Goal: Communication & Community: Answer question/provide support

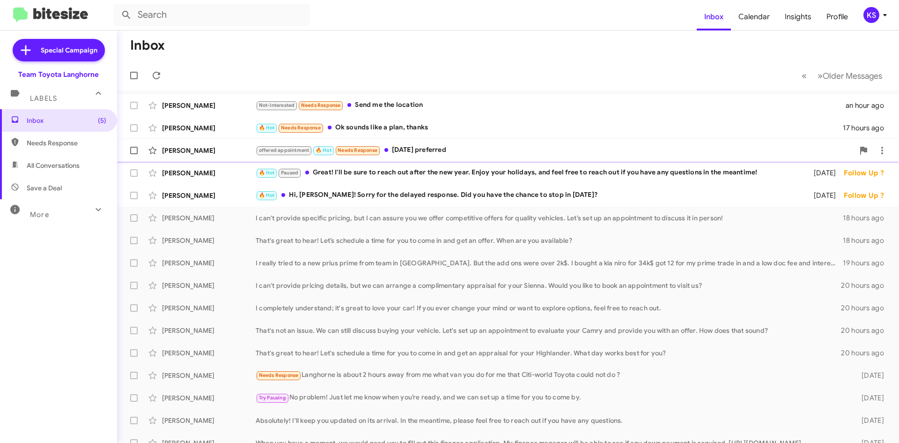
click at [464, 152] on div "offered appointment 🔥 Hot Needs Response [DATE] preferred" at bounding box center [555, 150] width 599 height 11
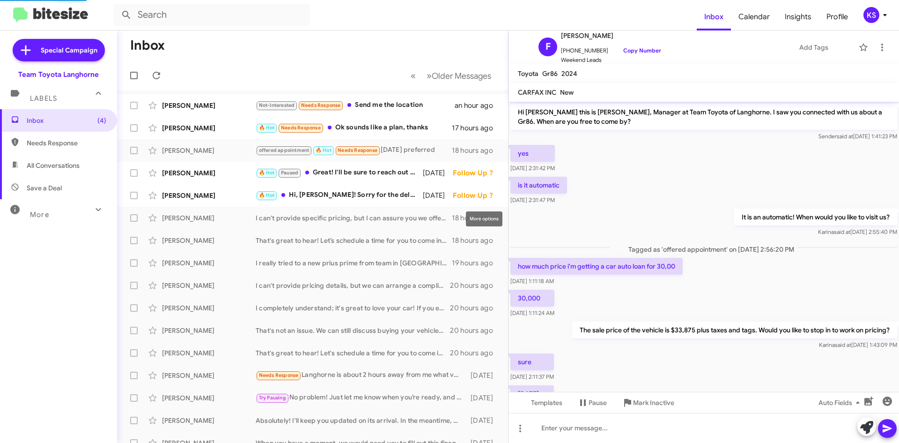
scroll to position [115, 0]
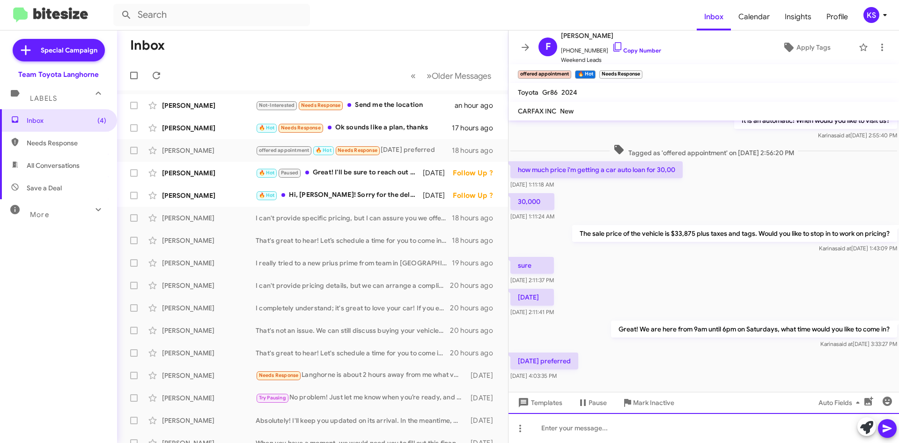
drag, startPoint x: 631, startPoint y: 430, endPoint x: 626, endPoint y: 430, distance: 5.2
click at [630, 426] on div at bounding box center [704, 428] width 391 height 30
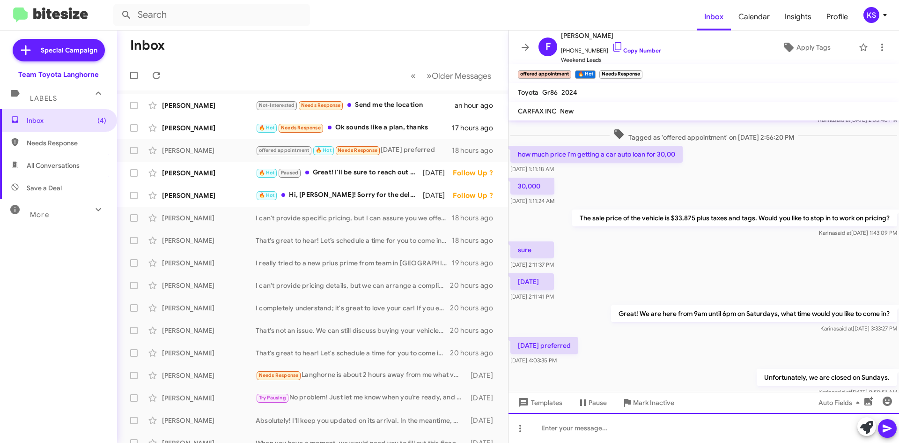
scroll to position [168, 0]
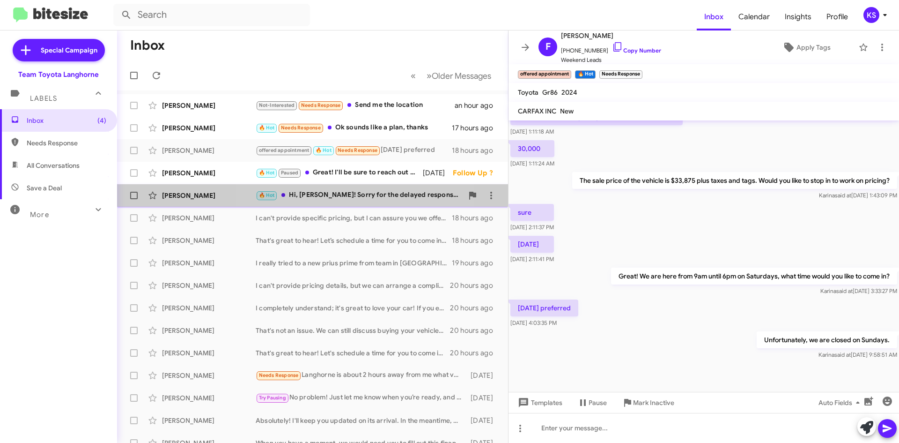
click at [358, 193] on div "🔥 Hot Hi, [PERSON_NAME]! Sorry for the delayed response. Did you have the chanc…" at bounding box center [360, 195] width 208 height 11
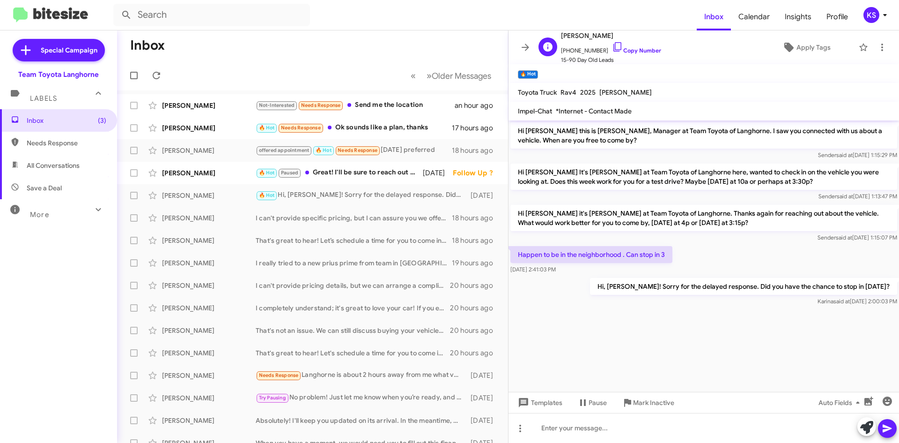
click at [617, 45] on span "[PHONE_NUMBER] Copy Number" at bounding box center [611, 48] width 100 height 14
click at [615, 48] on link "Copy Number" at bounding box center [636, 50] width 49 height 7
click at [374, 172] on div "🔥 Hot Paused Great! I'll be sure to reach out after the new year. Enjoy your ho…" at bounding box center [360, 172] width 208 height 11
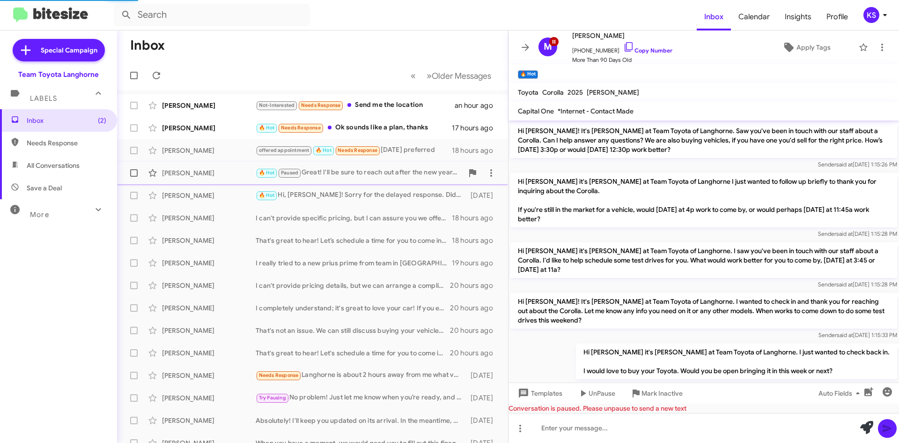
scroll to position [762, 0]
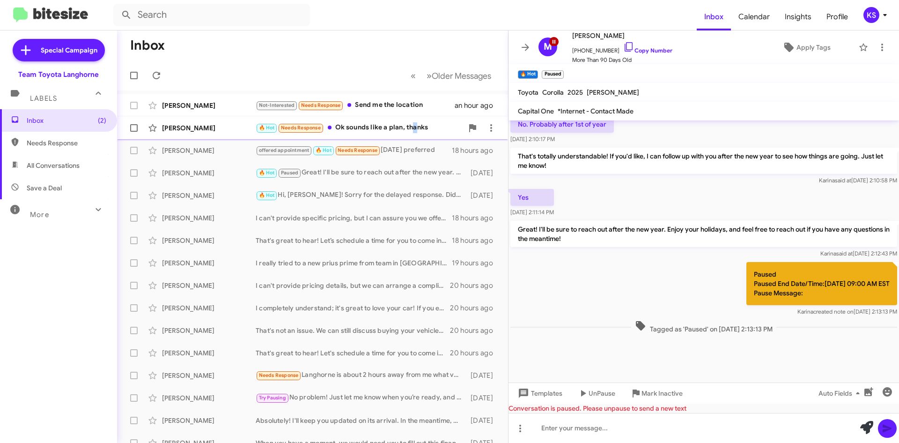
drag, startPoint x: 413, startPoint y: 126, endPoint x: 415, endPoint y: 133, distance: 6.5
click at [415, 133] on div "🔥 Hot Needs Response Ok sounds like a plan, thanks" at bounding box center [360, 127] width 208 height 11
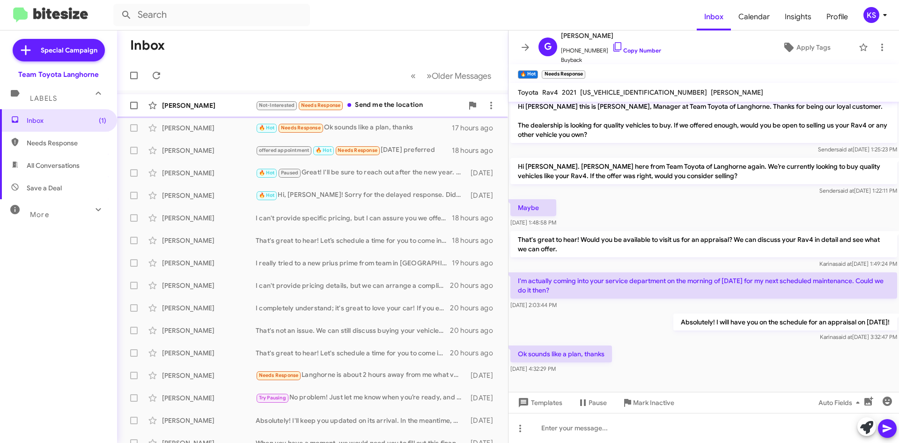
click at [362, 108] on div "Not-Interested Needs Response Send me the location" at bounding box center [360, 105] width 208 height 11
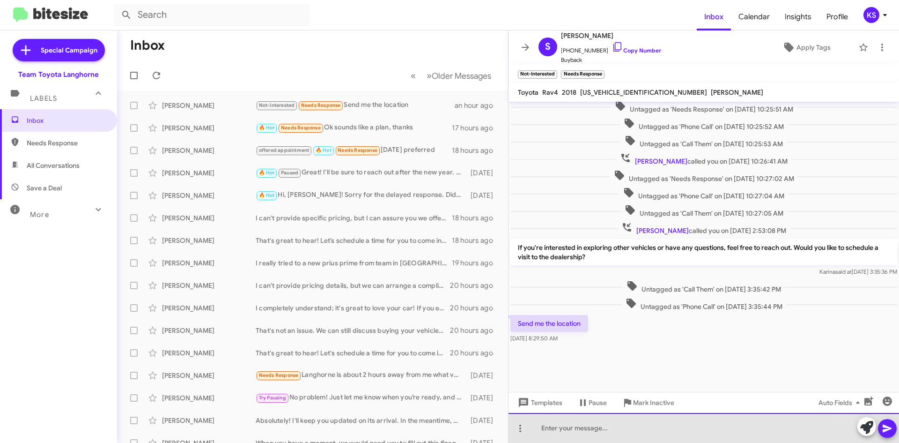
click at [626, 423] on div at bounding box center [704, 428] width 391 height 30
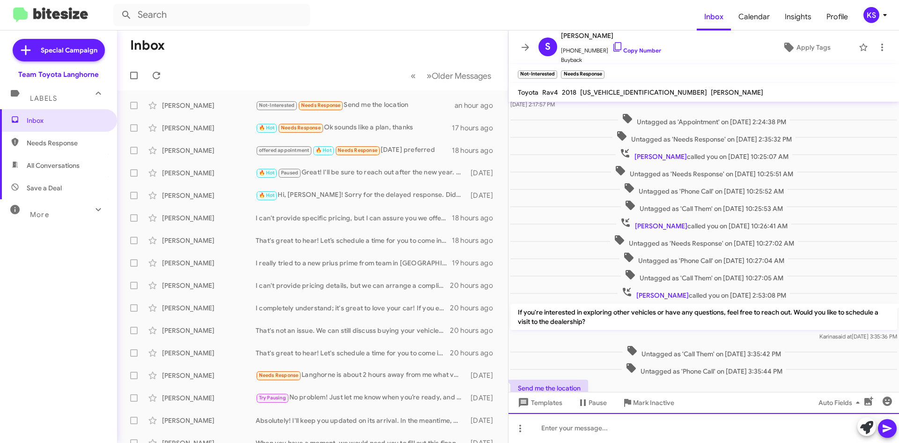
scroll to position [505, 0]
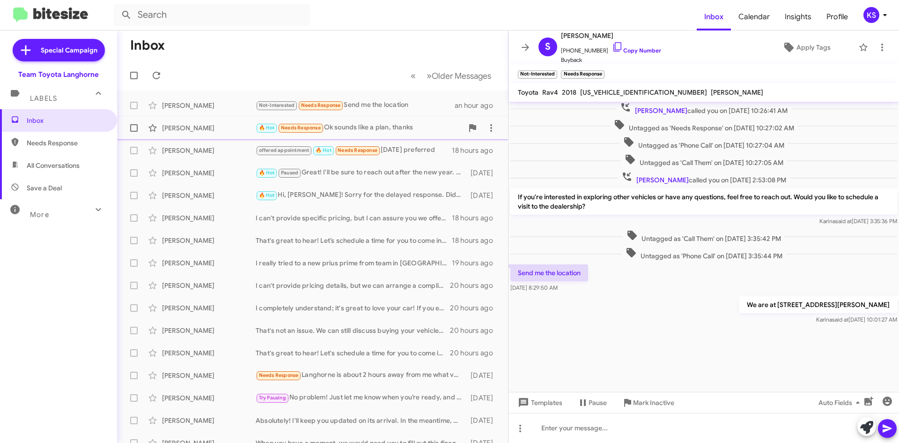
click at [381, 122] on div "[PERSON_NAME] 🔥 Hot Needs Response Ok sounds like a plan, thanks 17 hours ago" at bounding box center [313, 128] width 376 height 19
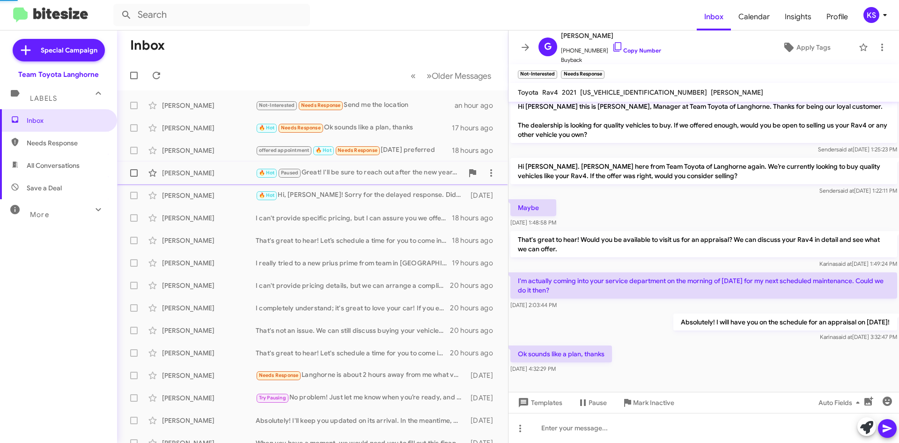
scroll to position [6, 0]
click at [612, 44] on icon at bounding box center [617, 46] width 11 height 11
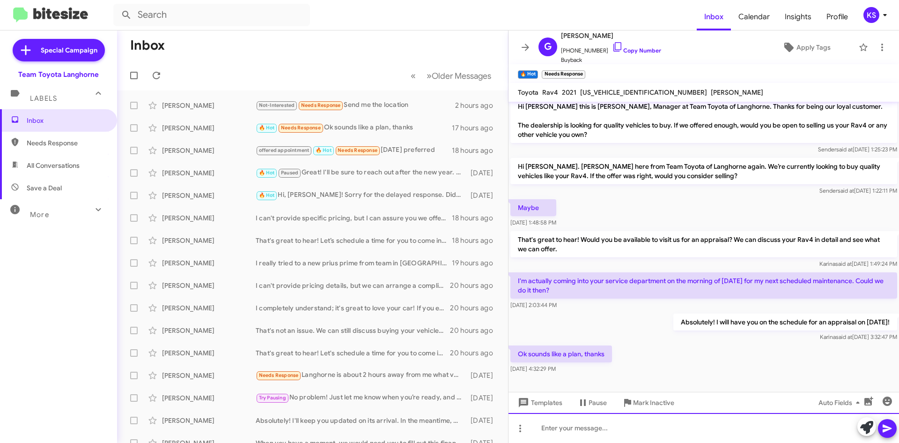
click at [566, 426] on div at bounding box center [704, 428] width 391 height 30
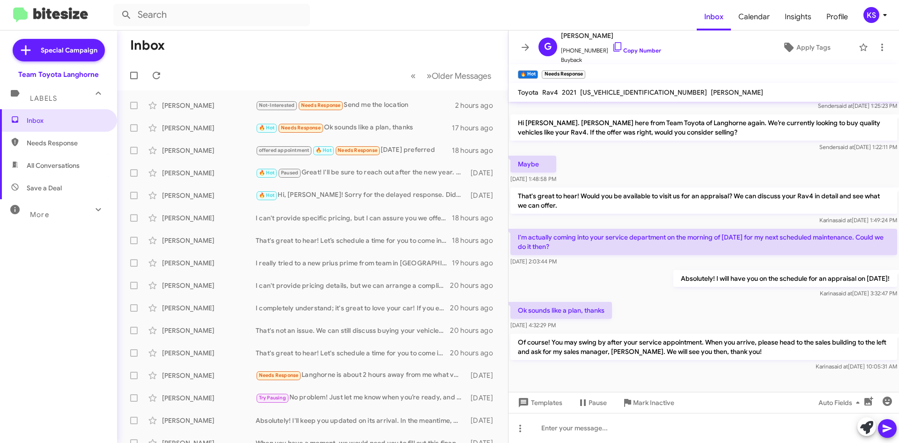
click at [50, 168] on span "All Conversations" at bounding box center [53, 165] width 53 height 9
type input "in:all-conversations"
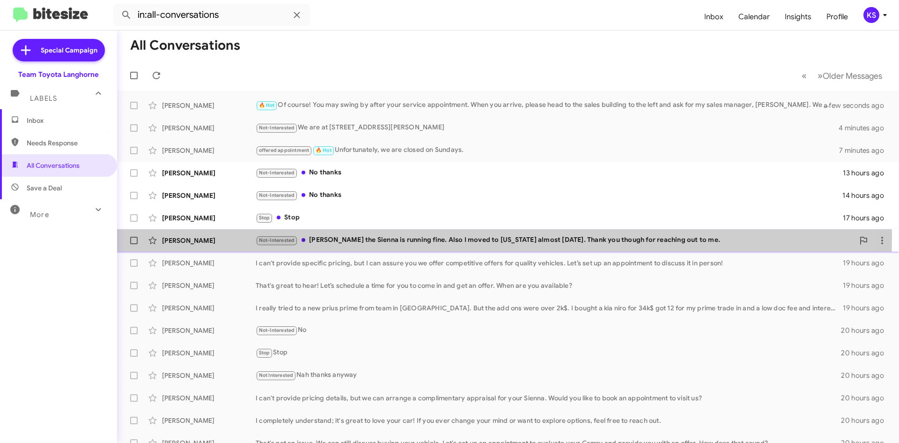
click at [348, 237] on div "Not-Interested [PERSON_NAME] the Sienna is running fine. Also I moved to [US_ST…" at bounding box center [555, 240] width 599 height 11
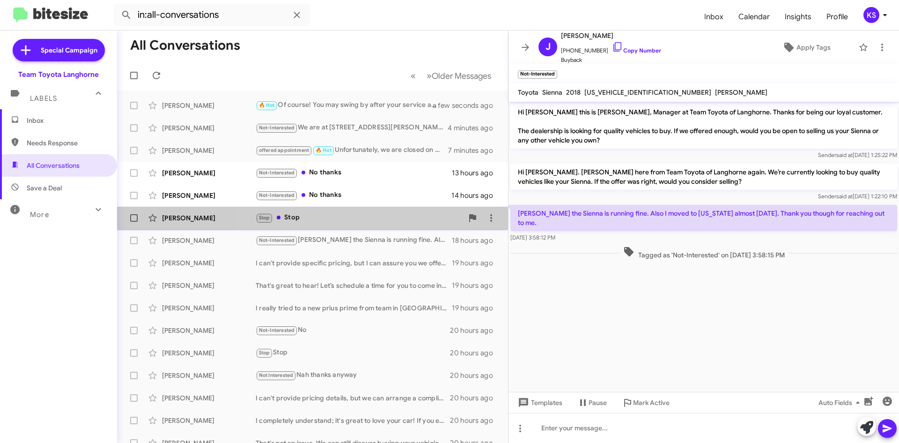
click at [340, 215] on div "Stop Stop" at bounding box center [360, 217] width 208 height 11
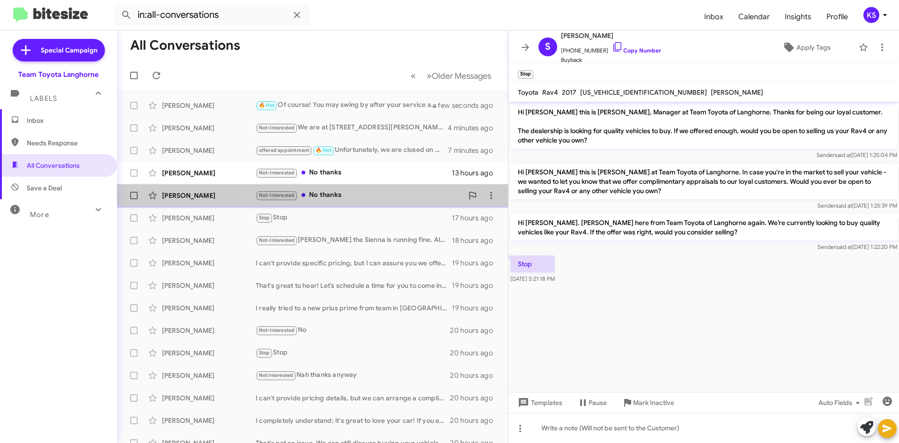
click at [337, 198] on div "Not-Interested No thanks" at bounding box center [360, 195] width 208 height 11
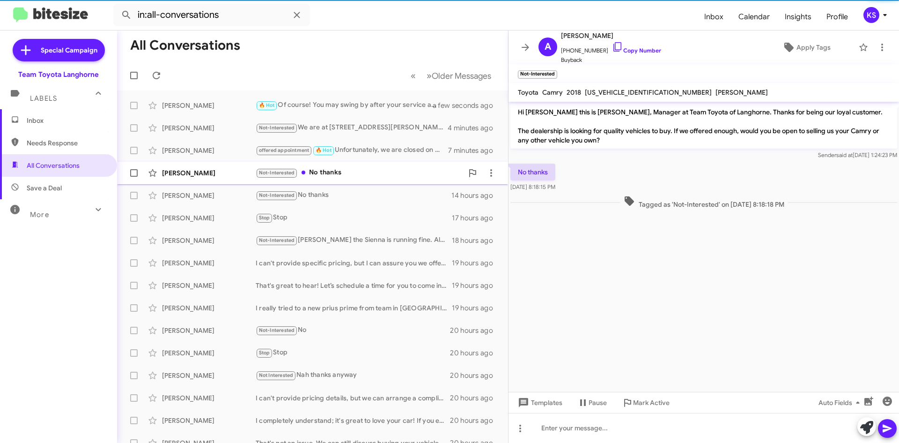
click at [339, 169] on div "Not-Interested No thanks" at bounding box center [360, 172] width 208 height 11
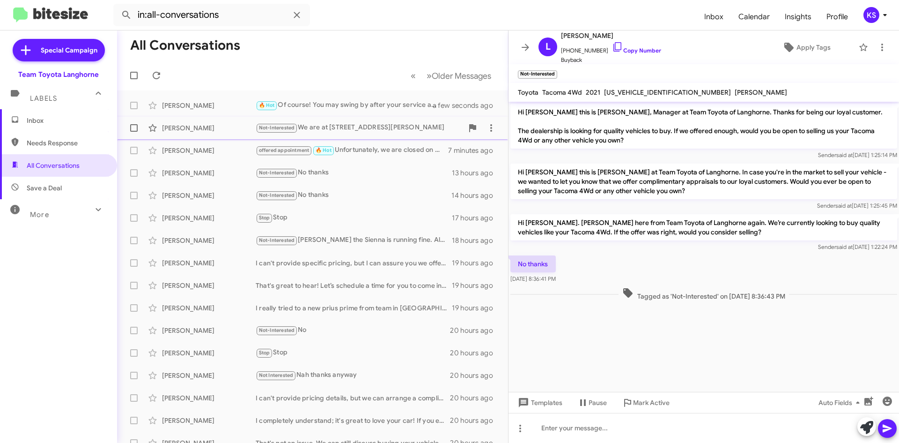
click at [337, 127] on div "Not-Interested We are at [STREET_ADDRESS][PERSON_NAME]" at bounding box center [360, 127] width 208 height 11
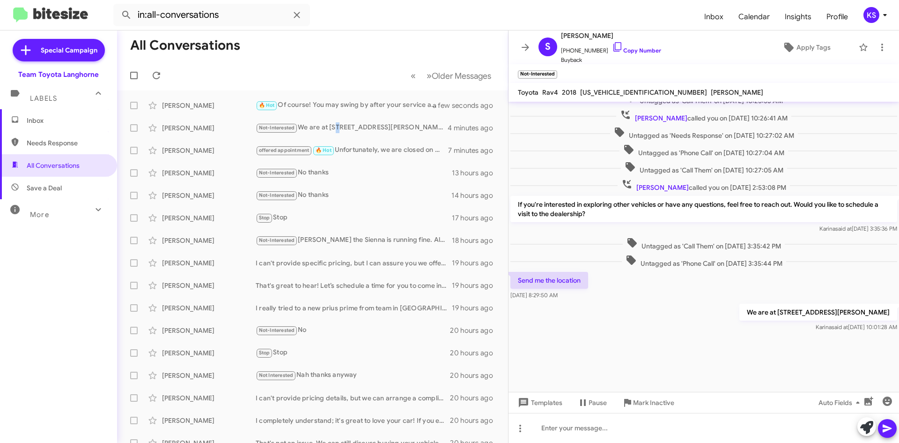
scroll to position [485, 0]
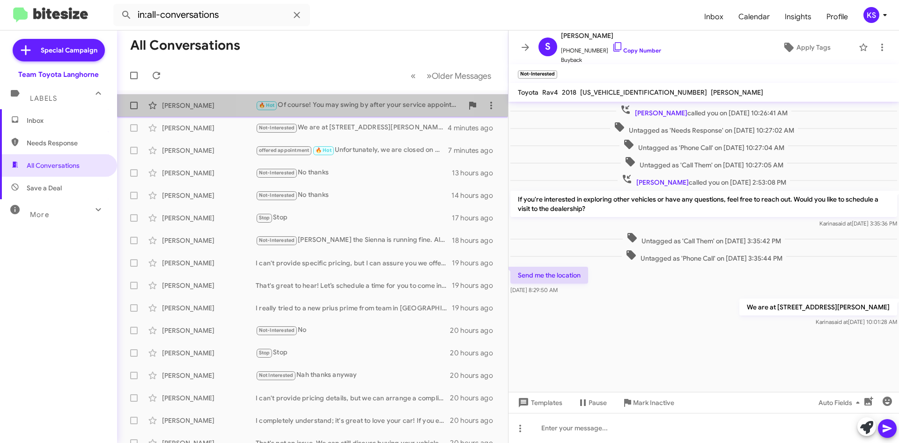
click at [337, 107] on div "🔥 Hot Of course! You may swing by after your service appointment. When you arri…" at bounding box center [360, 105] width 208 height 11
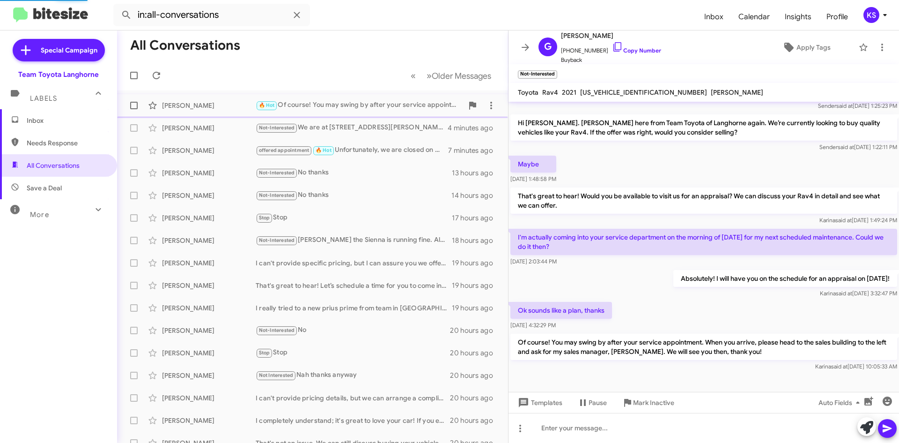
scroll to position [49, 0]
